Goal: Check status: Check status

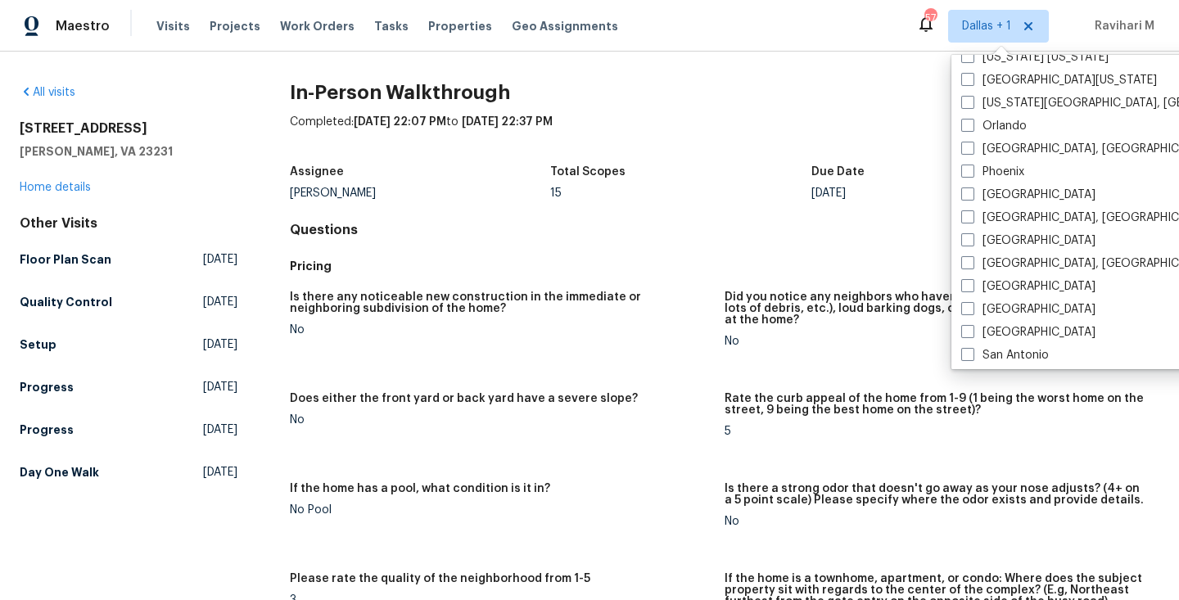
scroll to position [886, 0]
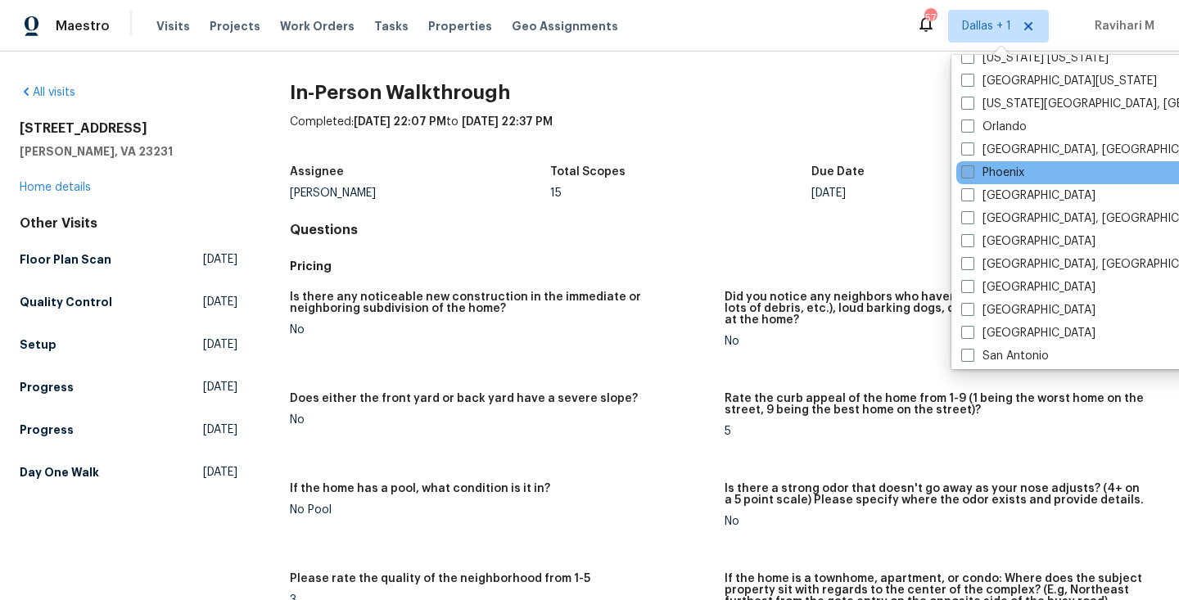
click at [965, 175] on span at bounding box center [967, 171] width 13 height 13
click at [965, 175] on input "Phoenix" at bounding box center [966, 170] width 11 height 11
checkbox input "true"
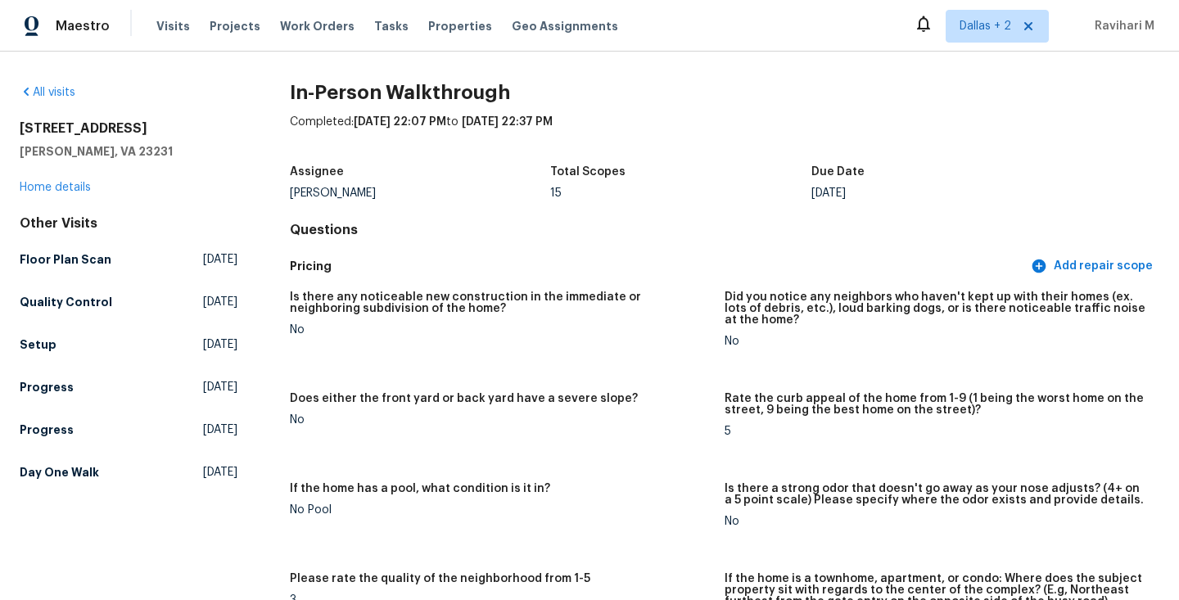
click at [827, 154] on div "Completed: [DATE] 22:07 PM to [DATE] 22:37 PM" at bounding box center [725, 135] width 870 height 43
click at [156, 30] on span "Visits" at bounding box center [173, 26] width 34 height 16
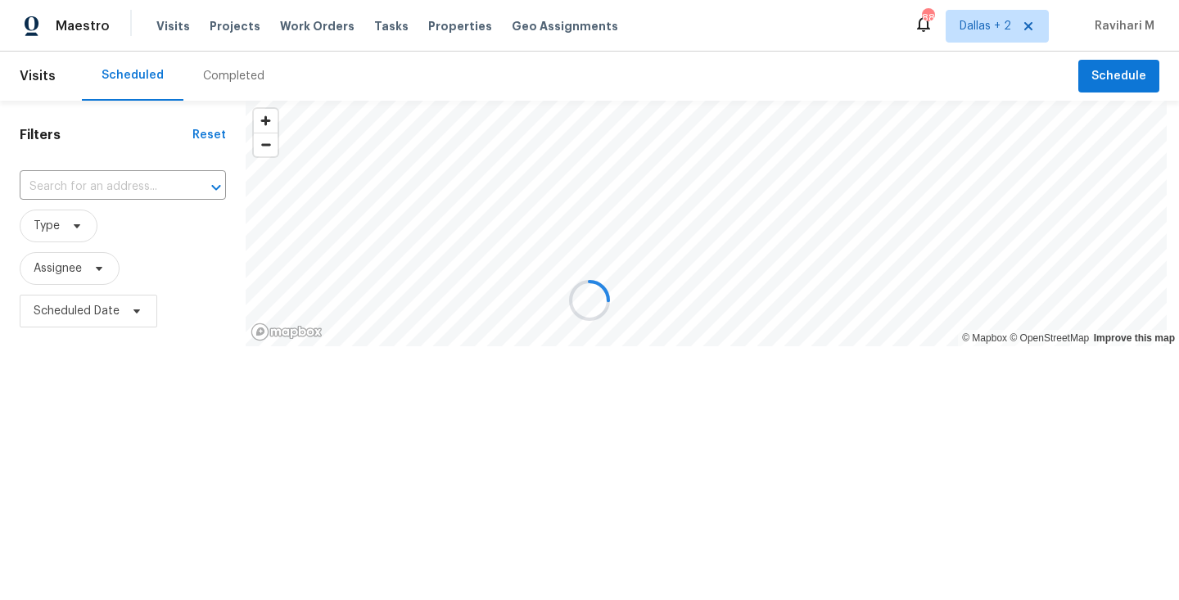
click at [227, 89] on div at bounding box center [589, 300] width 1179 height 600
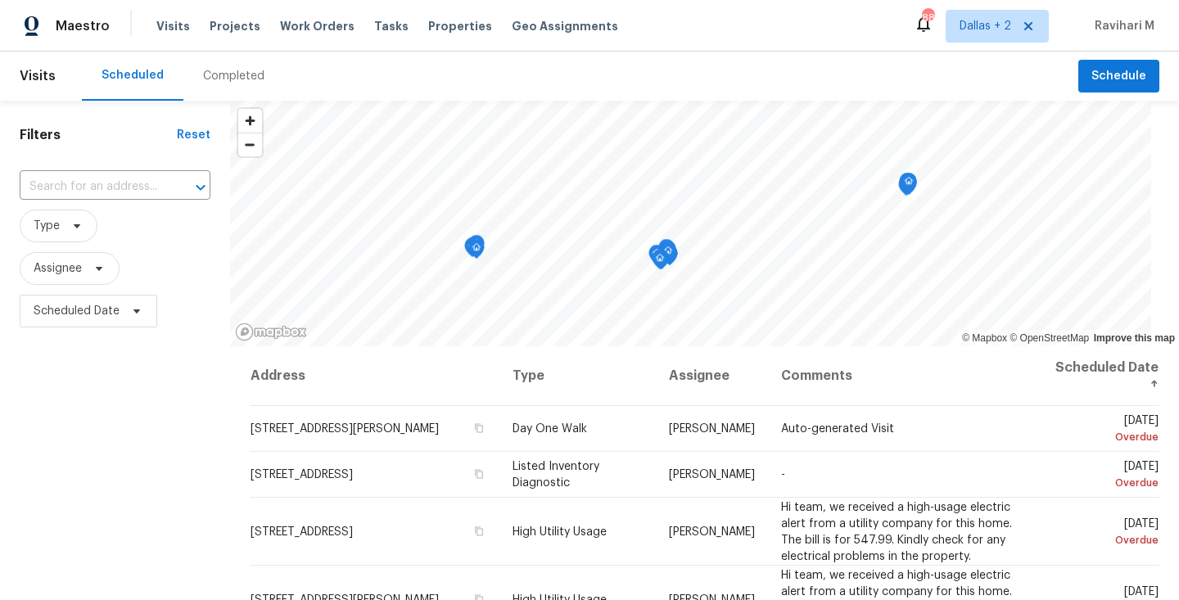
click at [227, 89] on div "Completed" at bounding box center [233, 76] width 101 height 49
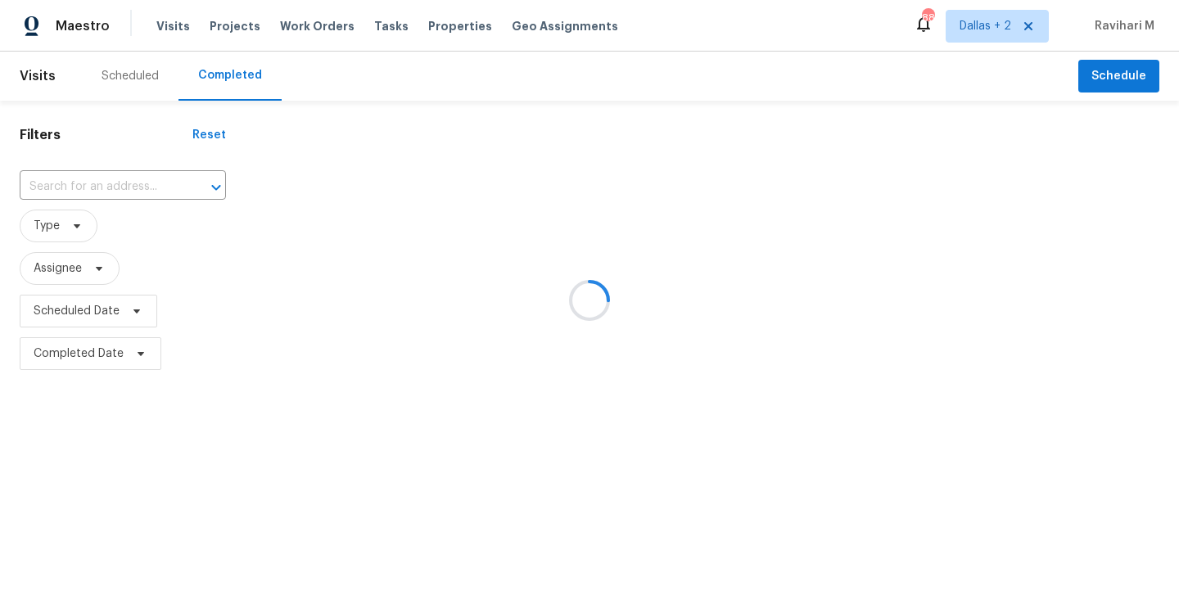
click at [227, 89] on div at bounding box center [589, 300] width 1179 height 600
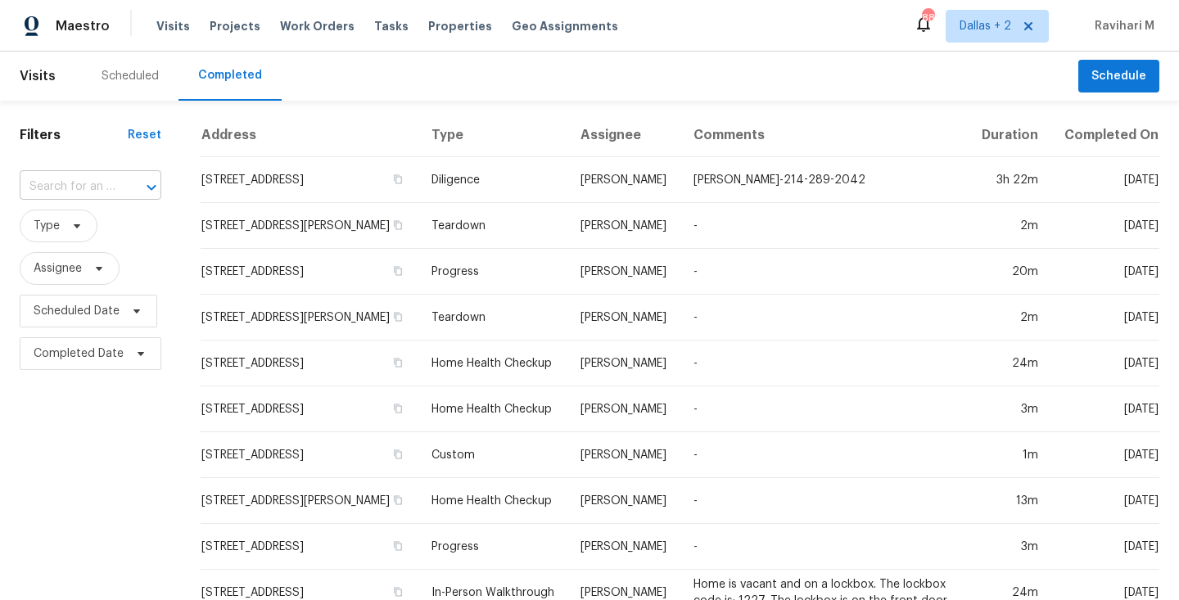
click at [97, 189] on input "text" at bounding box center [68, 186] width 96 height 25
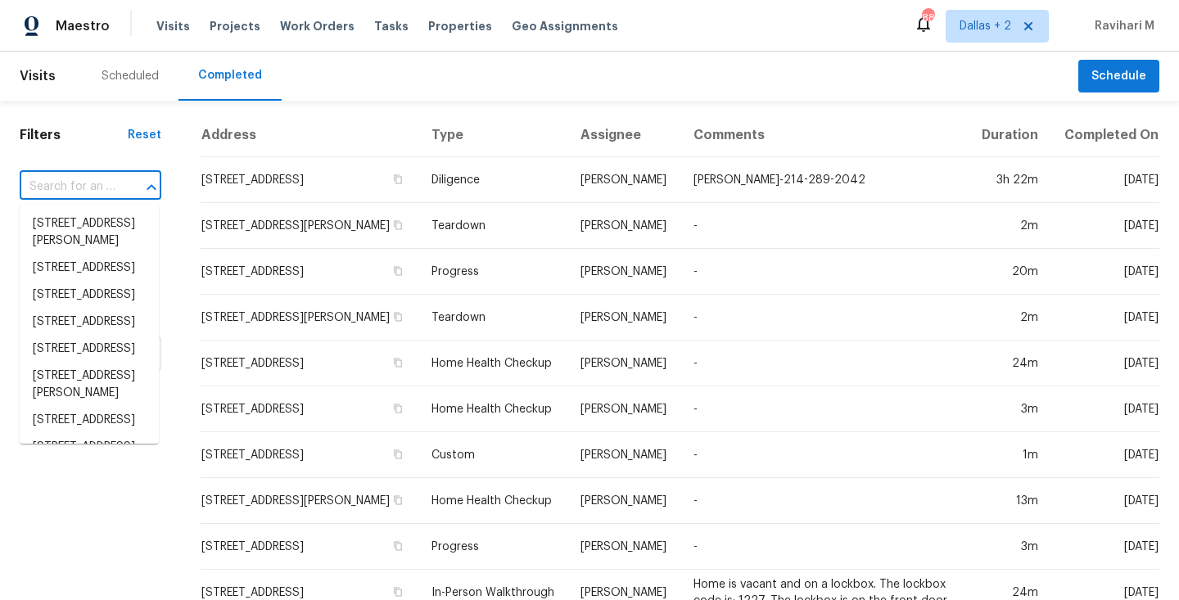
paste input "[STREET_ADDRESS]"
type input "[STREET_ADDRESS]"
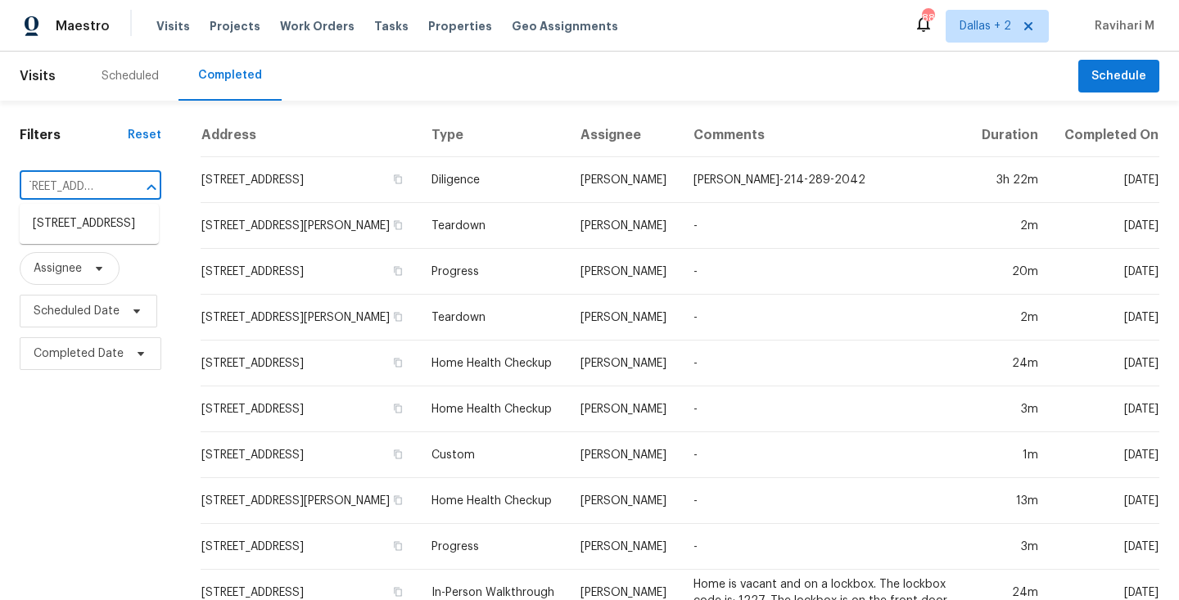
click at [97, 207] on ul "[STREET_ADDRESS]" at bounding box center [89, 224] width 139 height 40
click at [95, 234] on li "[STREET_ADDRESS]" at bounding box center [89, 223] width 139 height 27
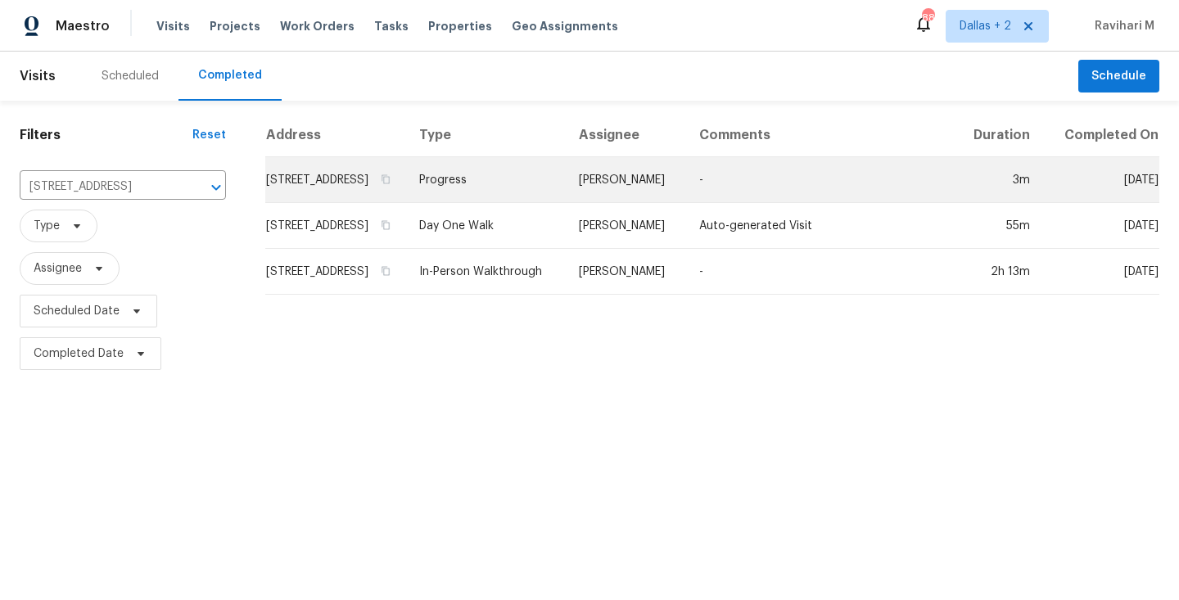
click at [553, 203] on td "Progress" at bounding box center [486, 180] width 160 height 46
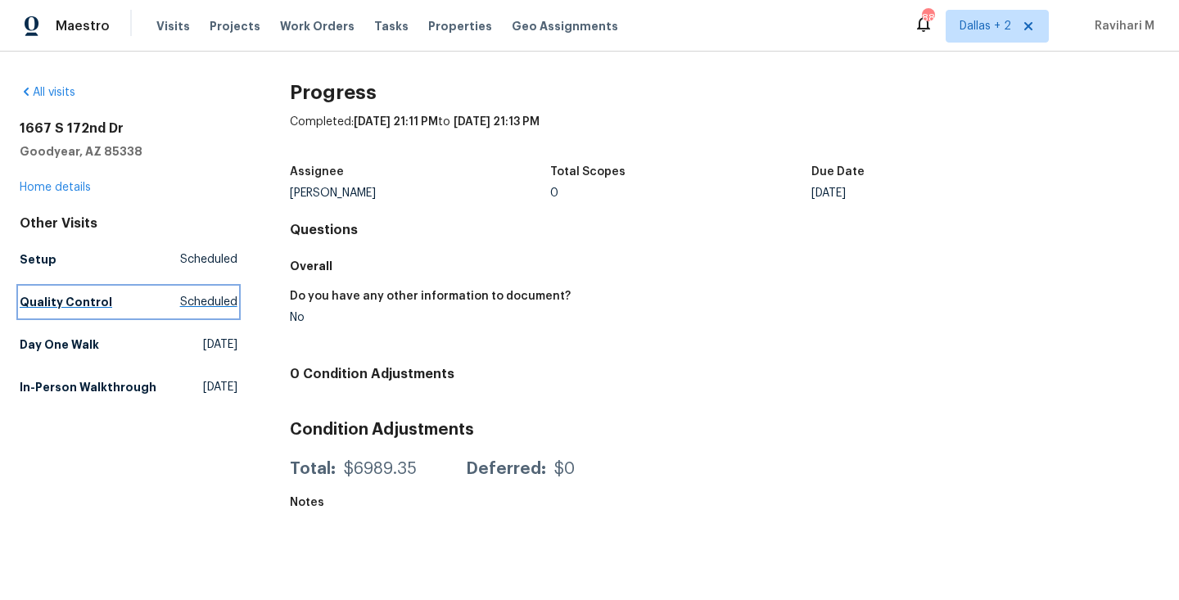
click at [210, 303] on span "Scheduled" at bounding box center [208, 302] width 57 height 16
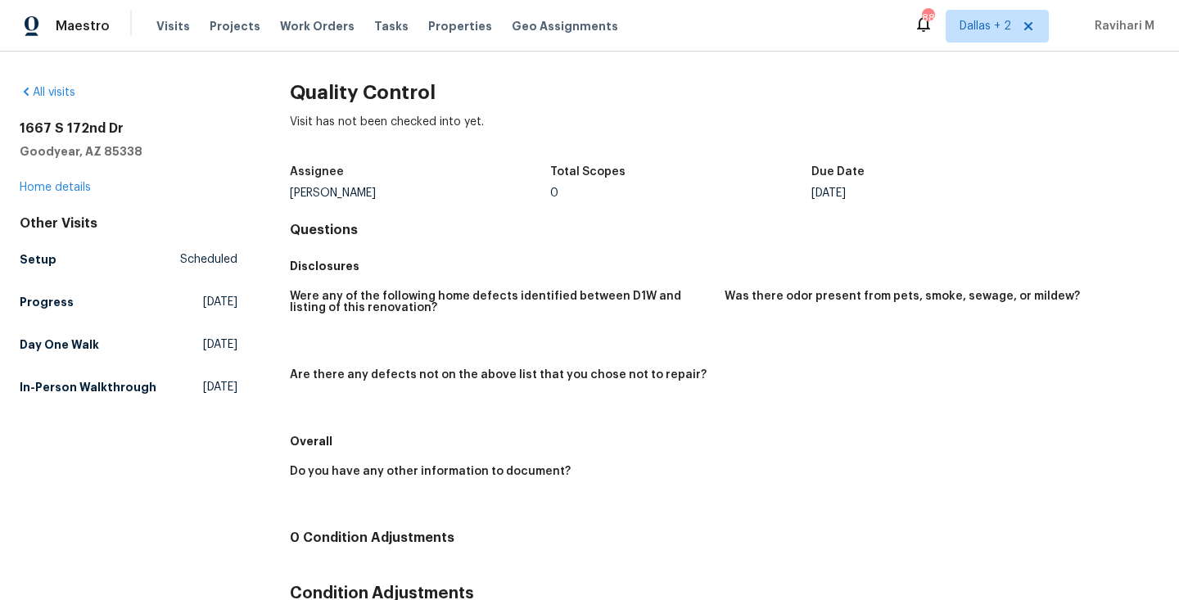
click at [247, 352] on div "All visits [STREET_ADDRESS][PERSON_NAME] Home details Other Visits Setup Schedu…" at bounding box center [590, 393] width 1140 height 619
click at [213, 341] on span "[DATE]" at bounding box center [220, 345] width 34 height 16
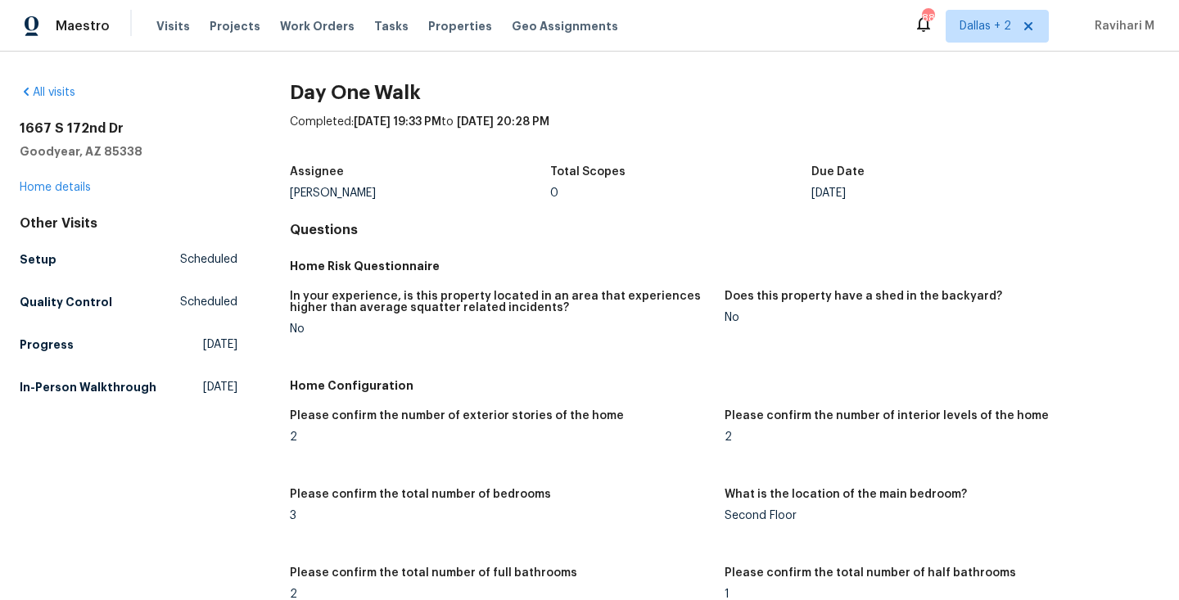
scroll to position [410, 0]
